Goal: Communication & Community: Answer question/provide support

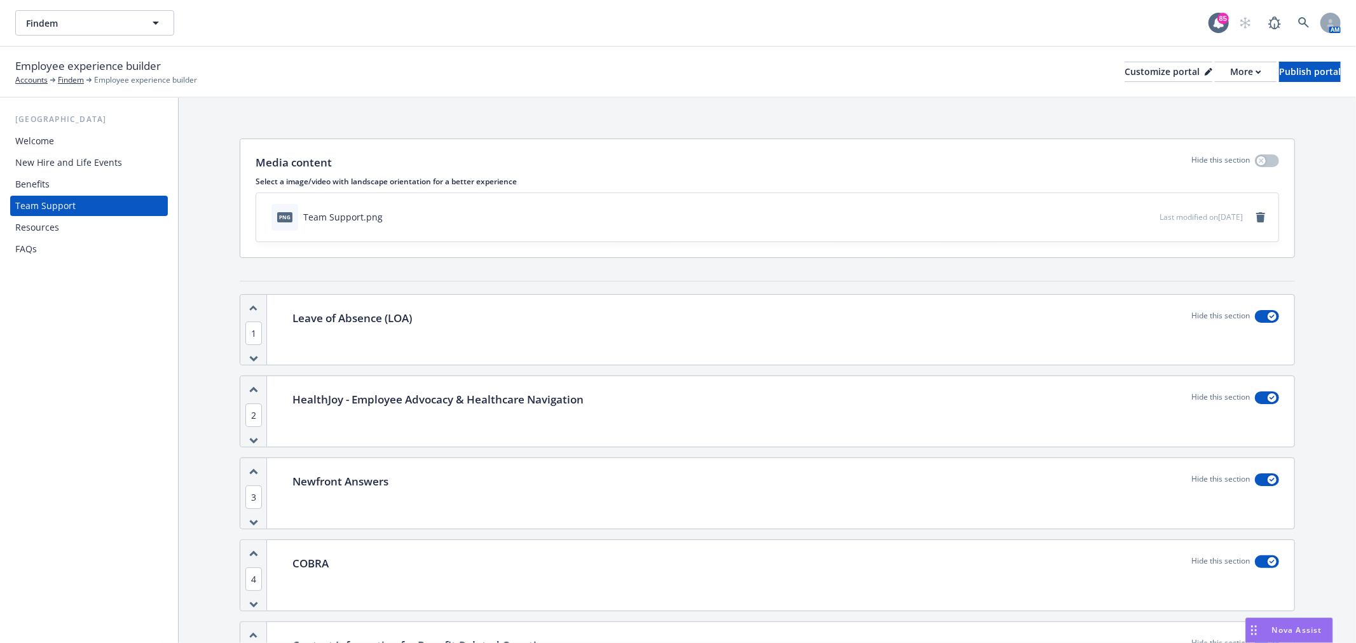
scroll to position [207, 0]
